Goal: Task Accomplishment & Management: Use online tool/utility

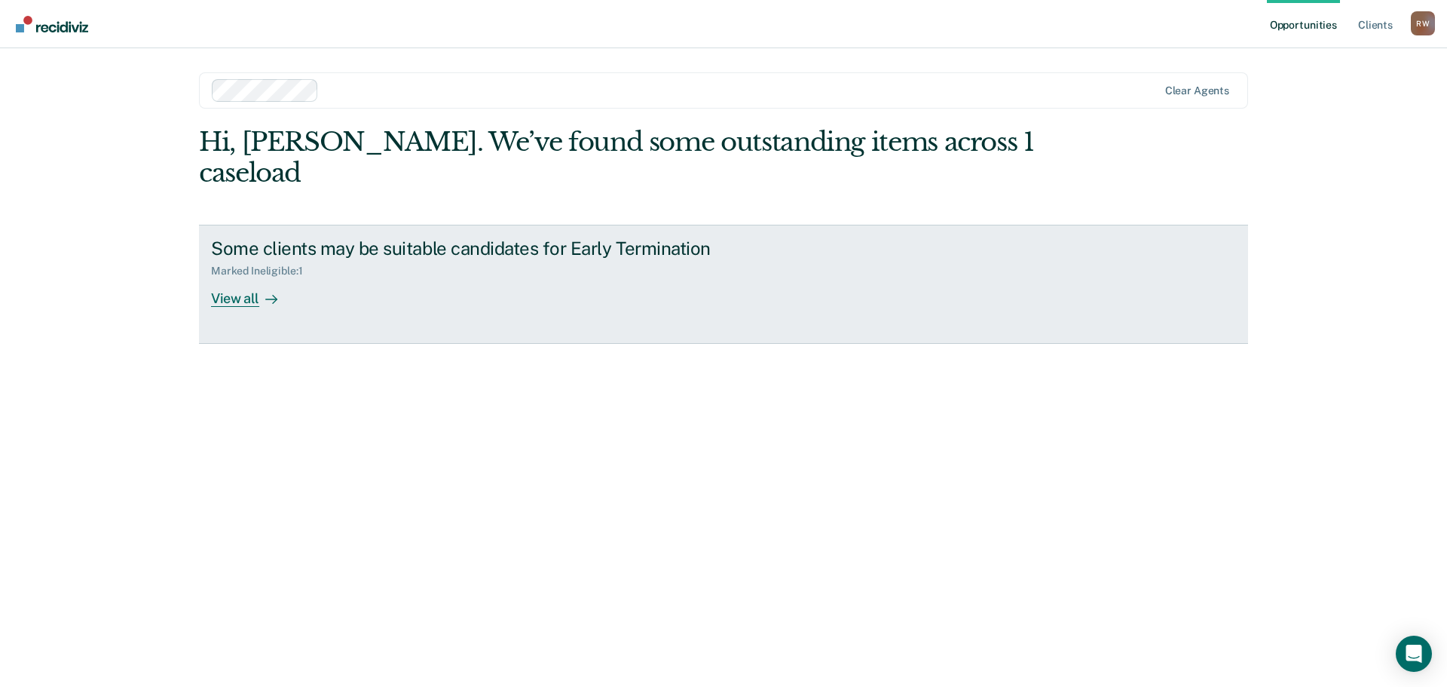
click at [924, 275] on link "Some clients may be suitable candidates for Early Termination Marked Ineligible…" at bounding box center [723, 284] width 1049 height 119
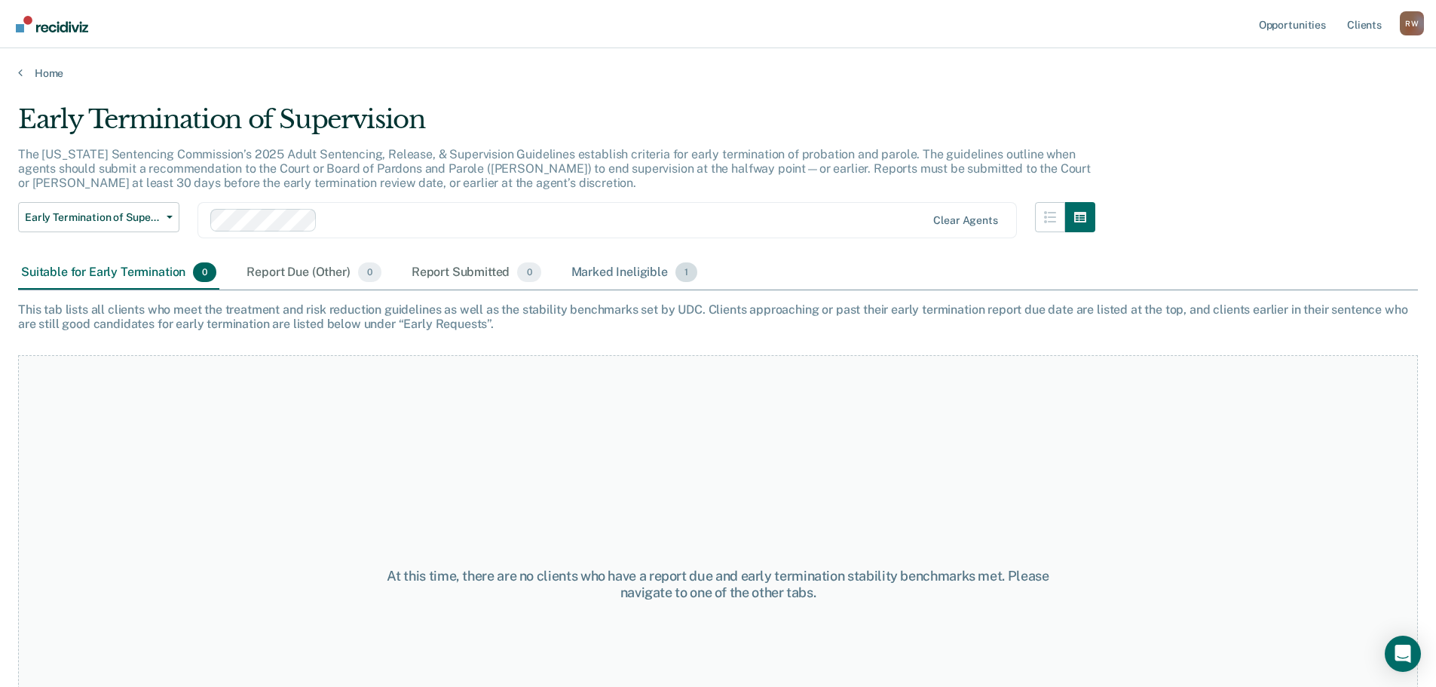
click at [627, 264] on div "Marked Ineligible 1" at bounding box center [634, 272] width 133 height 33
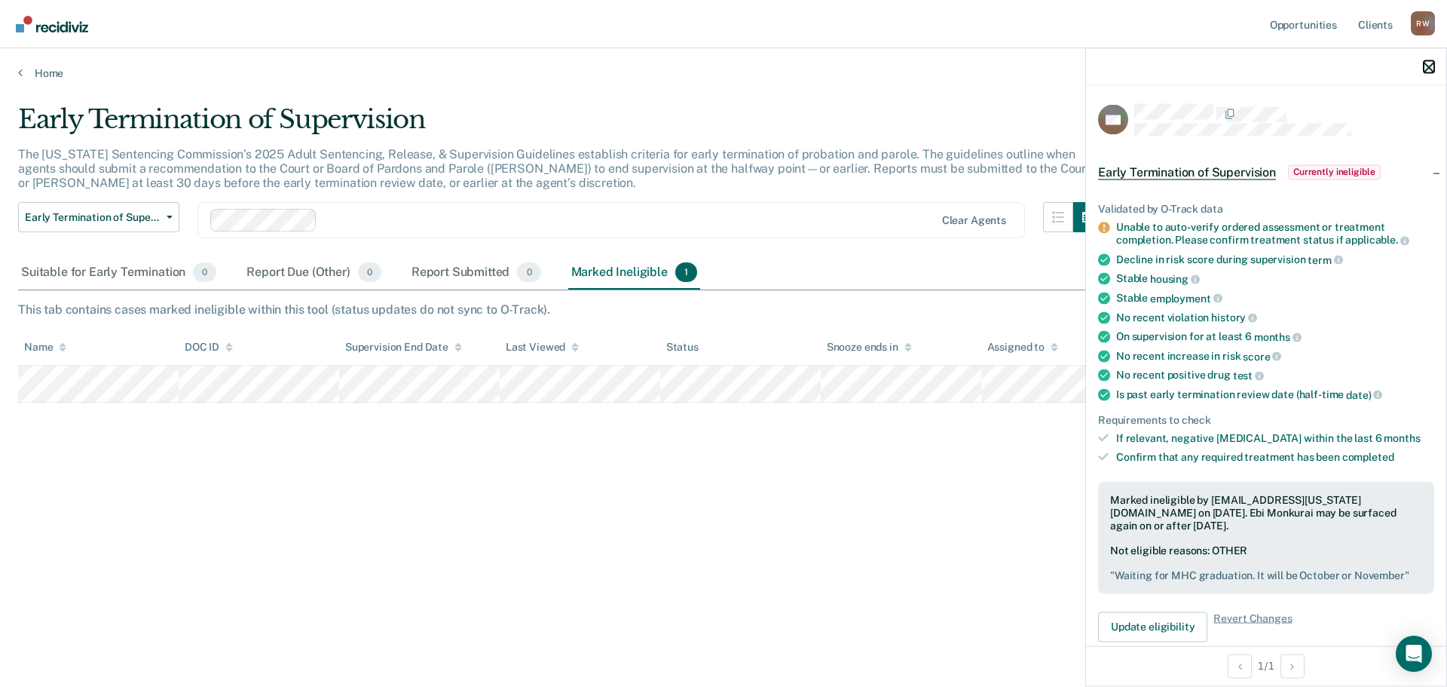
click at [1426, 68] on icon "button" at bounding box center [1429, 67] width 11 height 11
